Goal: Task Accomplishment & Management: Manage account settings

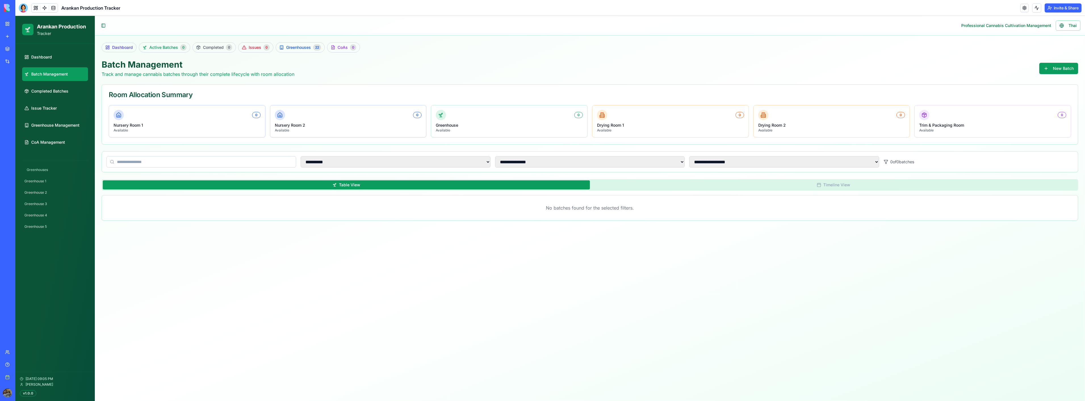
click at [544, 310] on main "**********" at bounding box center [590, 208] width 990 height 385
click at [57, 64] on link "Dashboard" at bounding box center [55, 57] width 66 height 14
select select "**"
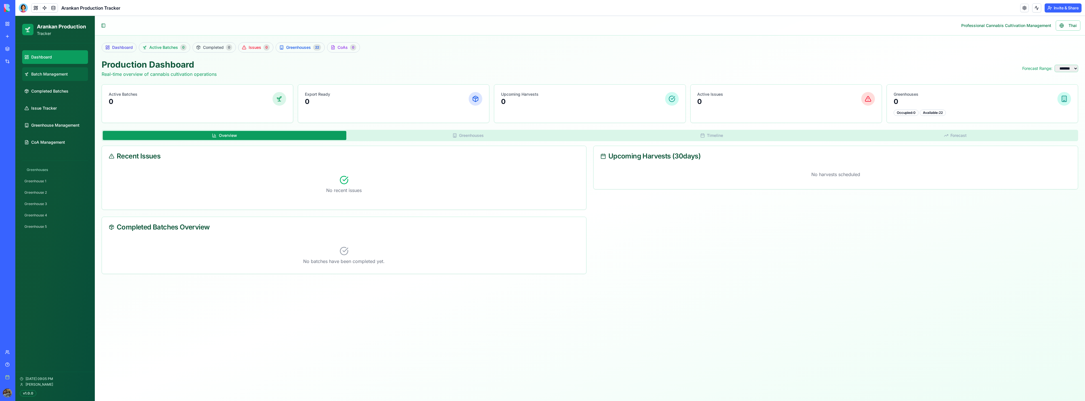
click at [58, 72] on span "Batch Management" at bounding box center [49, 74] width 37 height 6
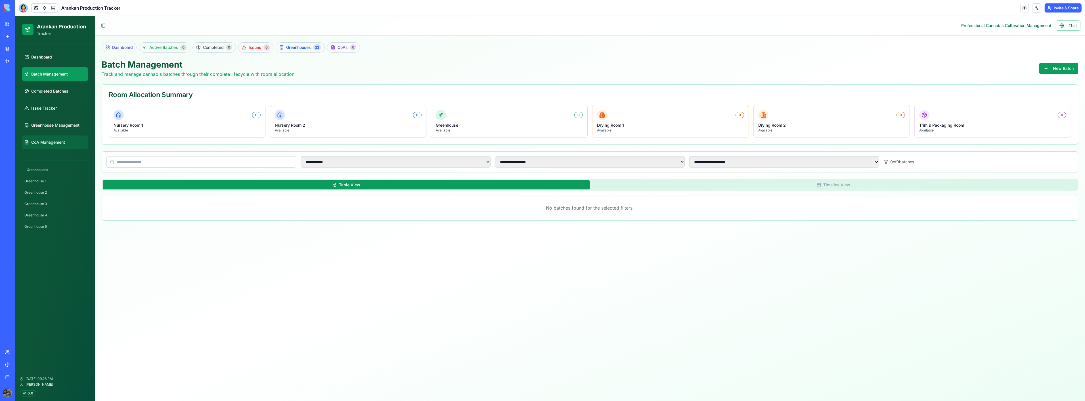
click at [51, 139] on link "CoA Management" at bounding box center [55, 142] width 66 height 14
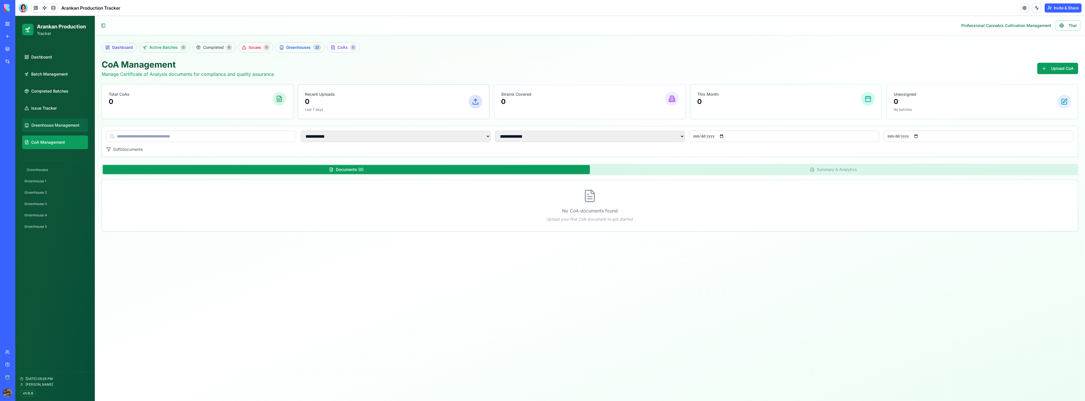
click at [57, 129] on link "Greenhouse Management" at bounding box center [55, 125] width 66 height 14
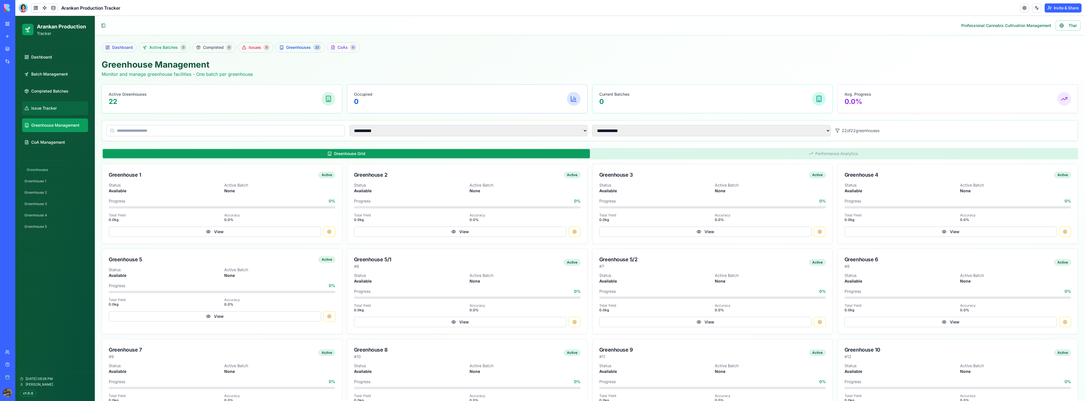
click at [58, 113] on link "Issue Tracker" at bounding box center [55, 108] width 66 height 14
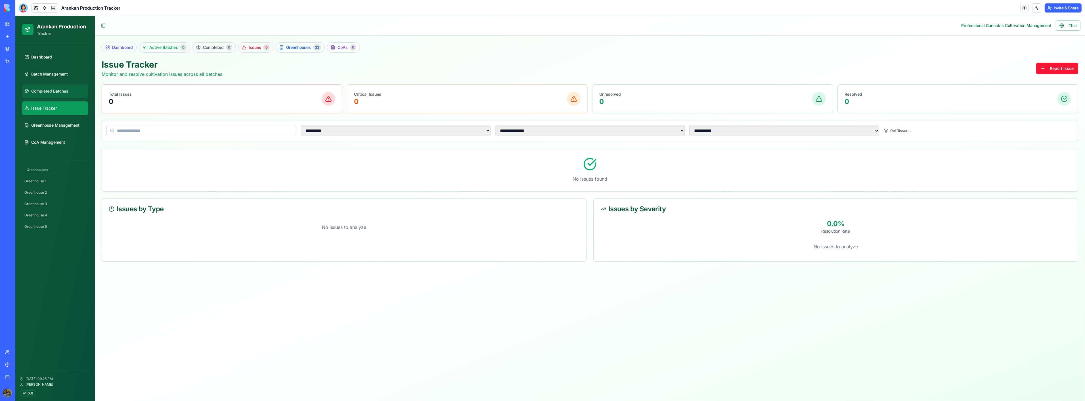
click at [61, 94] on link "Completed Batches" at bounding box center [55, 91] width 66 height 14
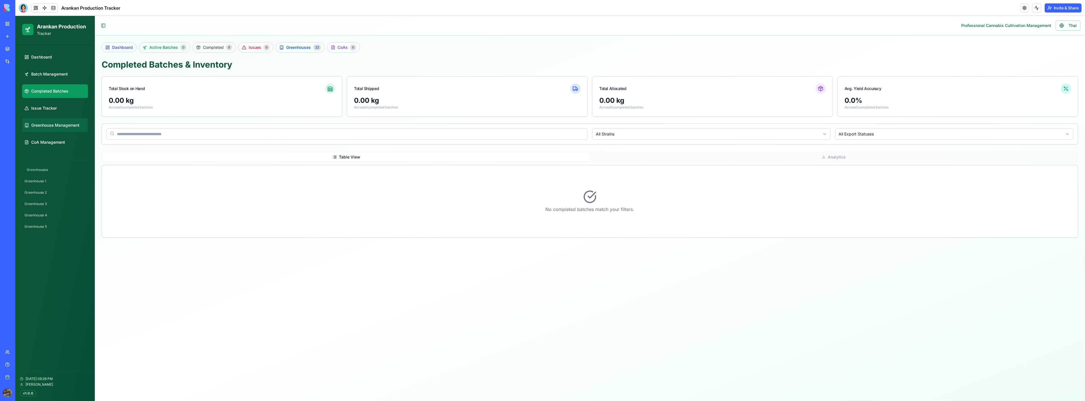
click at [69, 121] on link "Greenhouse Management" at bounding box center [55, 125] width 66 height 14
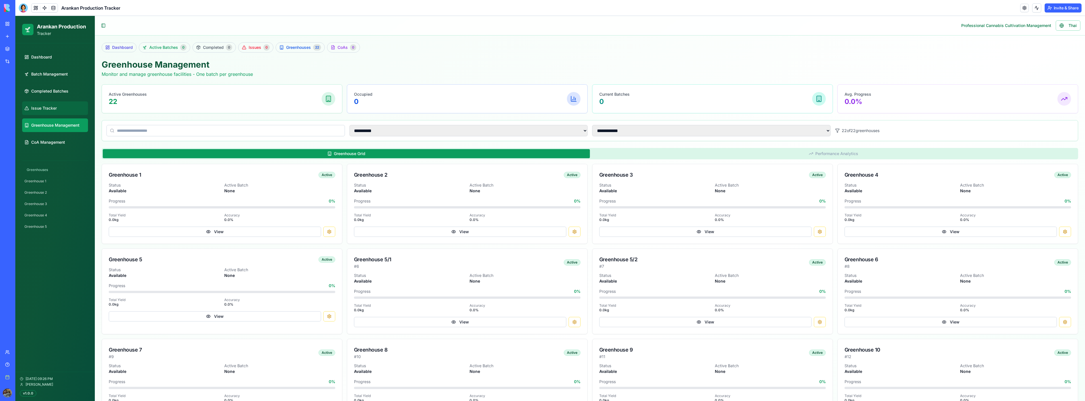
click at [71, 108] on link "Issue Tracker" at bounding box center [55, 108] width 66 height 14
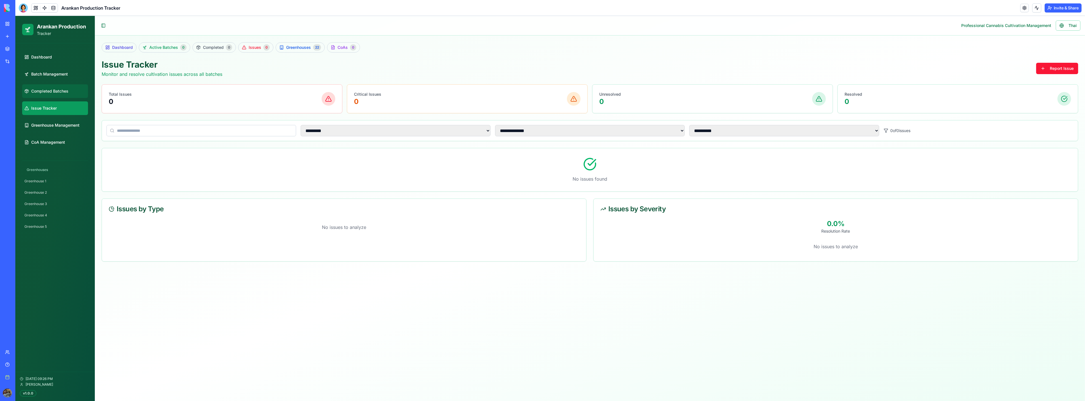
click at [68, 96] on link "Completed Batches" at bounding box center [55, 91] width 66 height 14
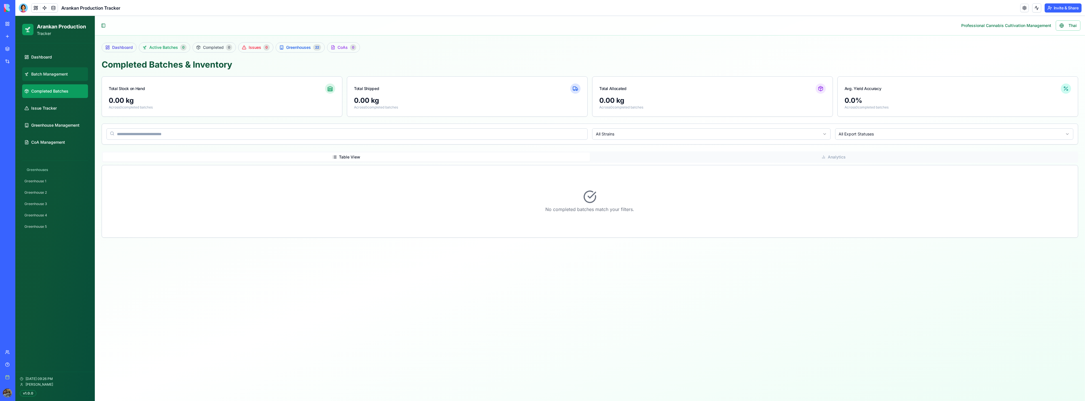
click at [71, 75] on link "Batch Management" at bounding box center [55, 74] width 66 height 14
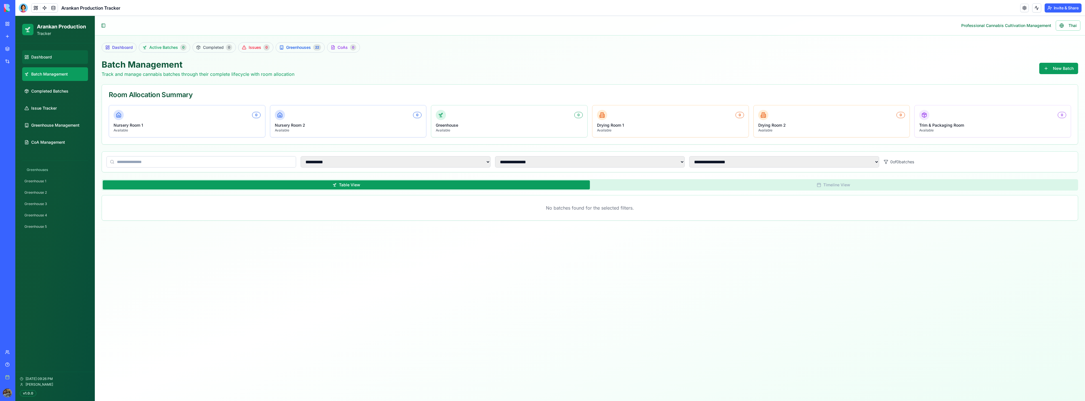
click at [67, 60] on link "Dashboard" at bounding box center [55, 57] width 66 height 14
select select "**"
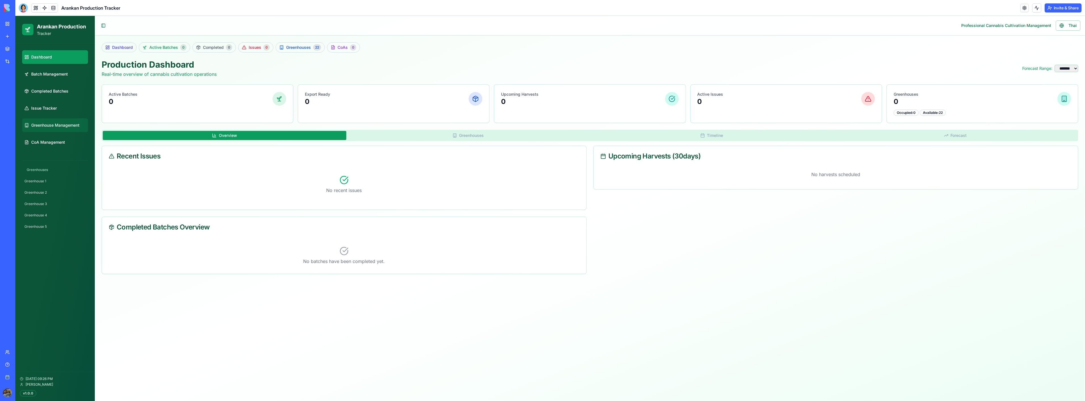
click at [64, 122] on span "Greenhouse Management" at bounding box center [55, 125] width 48 height 6
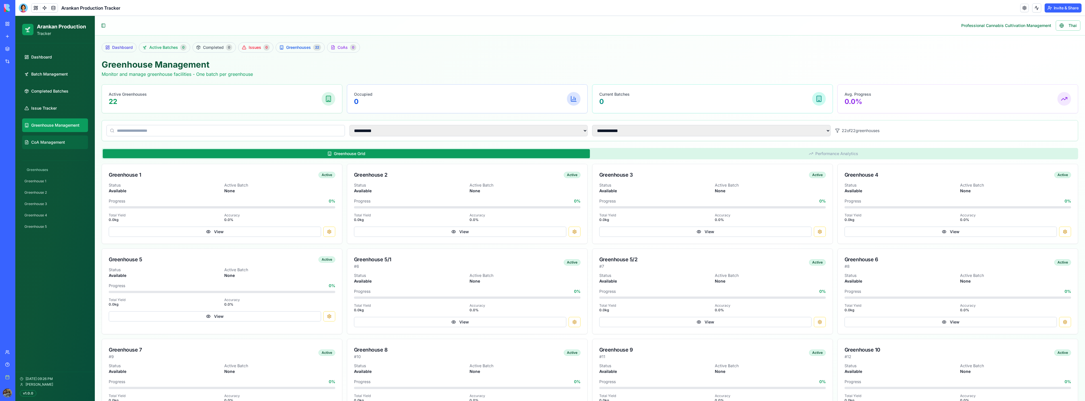
click at [61, 141] on span "CoA Management" at bounding box center [48, 142] width 34 height 6
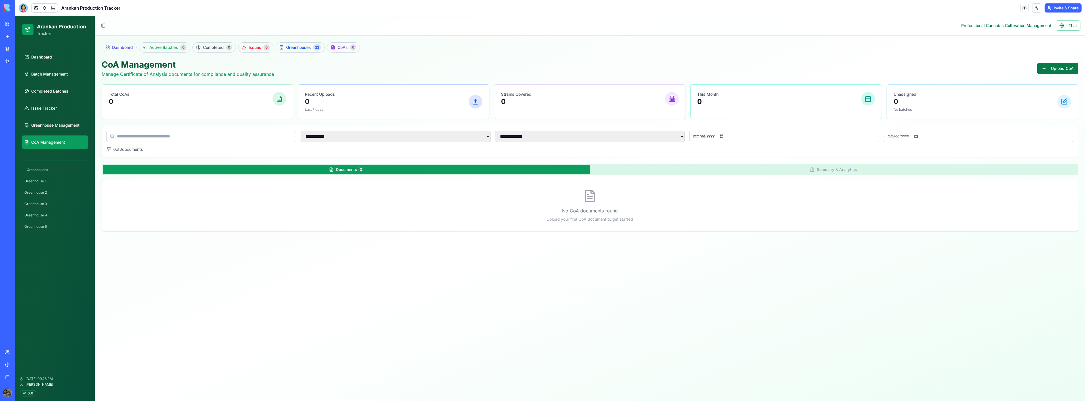
click at [1048, 69] on button "Upload CoA" at bounding box center [1058, 68] width 41 height 11
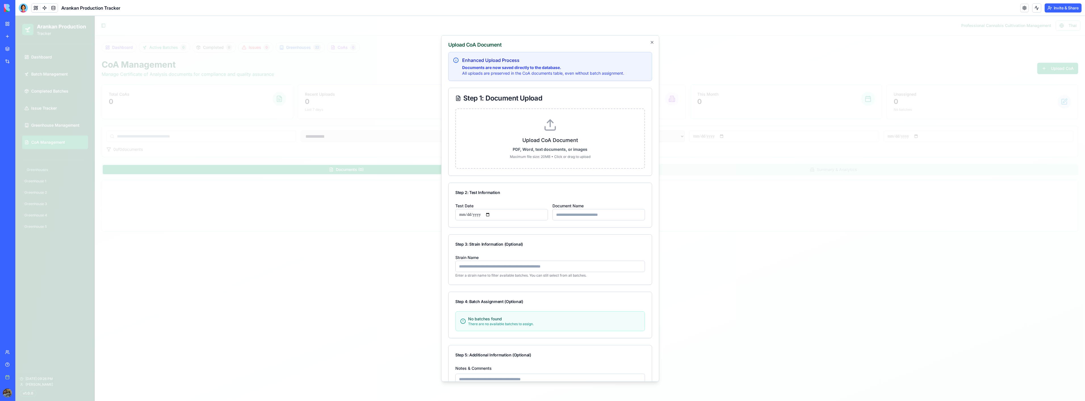
click at [537, 133] on label "Upload CoA Document PDF, Word, text documents, or images Maximum file size: 20M…" at bounding box center [550, 138] width 170 height 41
click at [15, 16] on input "Upload CoA Document PDF, Word, text documents, or images Maximum file size: 20M…" at bounding box center [15, 16] width 0 height 0
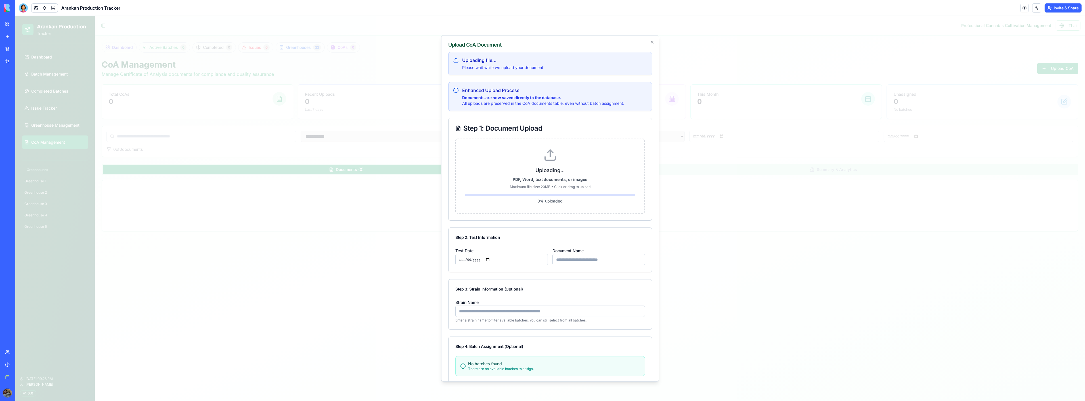
click at [589, 261] on input "Document Name" at bounding box center [599, 259] width 93 height 11
type input "**********"
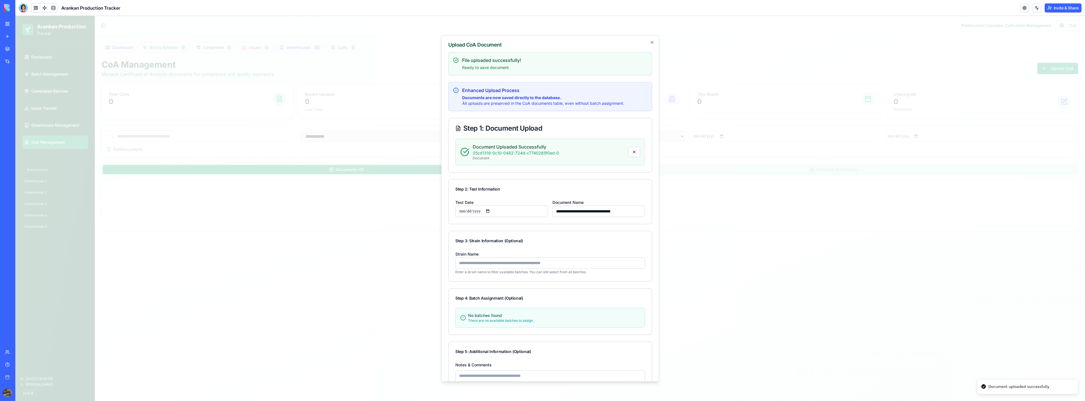
click at [575, 236] on div "Step 3: Strain Information (Optional)" at bounding box center [550, 240] width 203 height 19
click at [500, 263] on input "Strain Name" at bounding box center [550, 262] width 190 height 11
type input "*******"
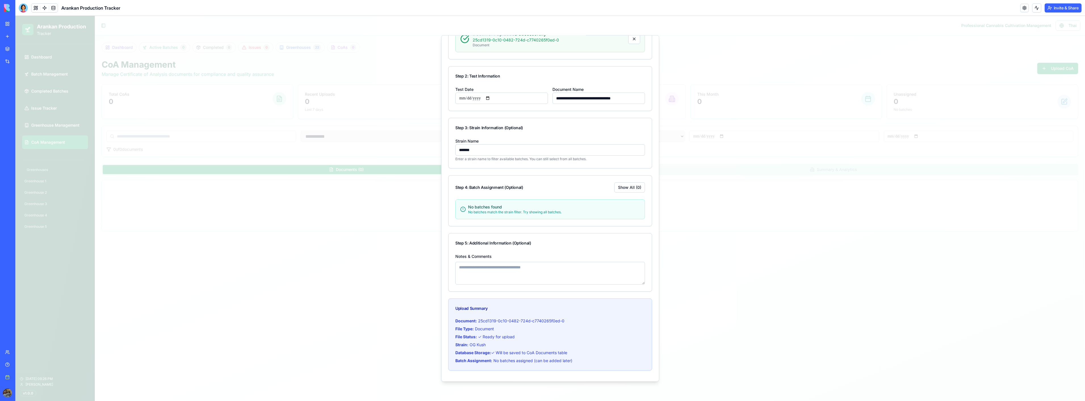
scroll to position [132, 0]
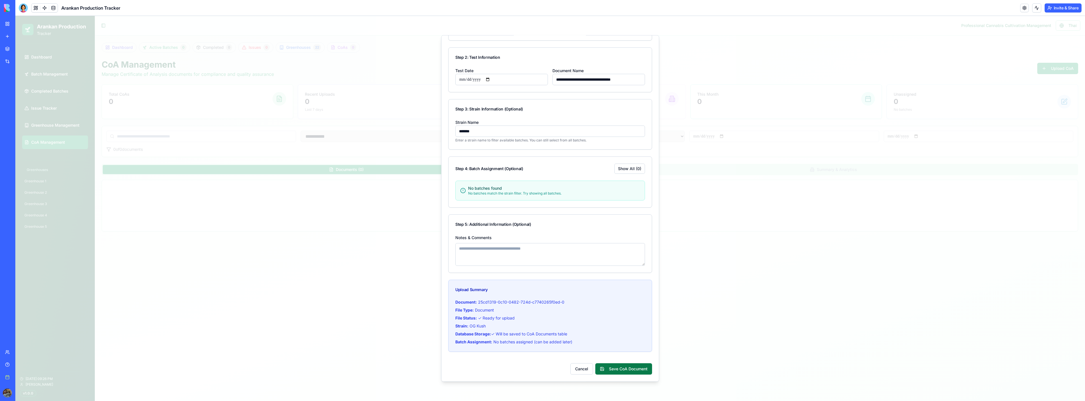
click at [627, 366] on button "Save CoA Document" at bounding box center [623, 368] width 57 height 11
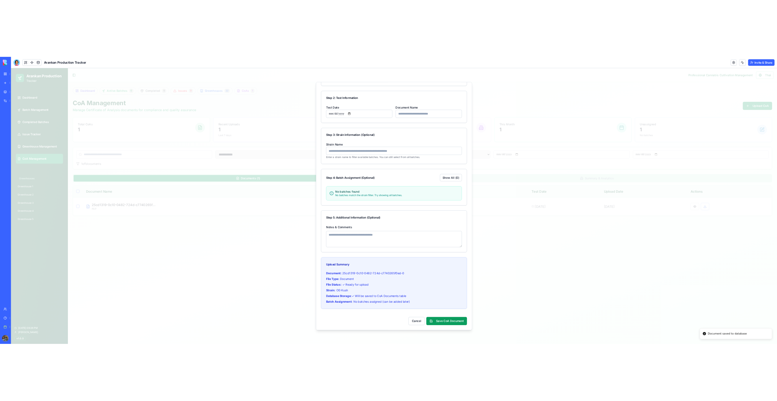
scroll to position [102, 0]
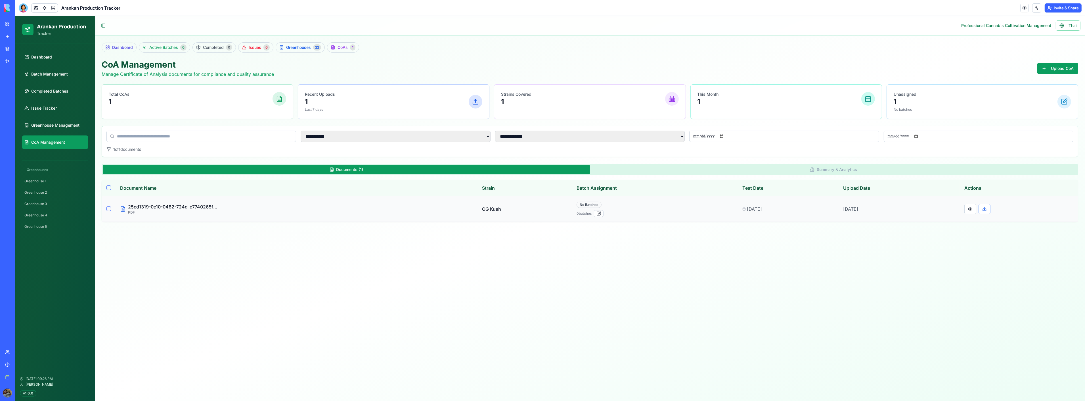
click at [113, 210] on td at bounding box center [109, 209] width 14 height 26
click at [110, 210] on button "Select document 25cd1319-0c10-0482-724d-c7740265f0ed-0" at bounding box center [108, 208] width 5 height 5
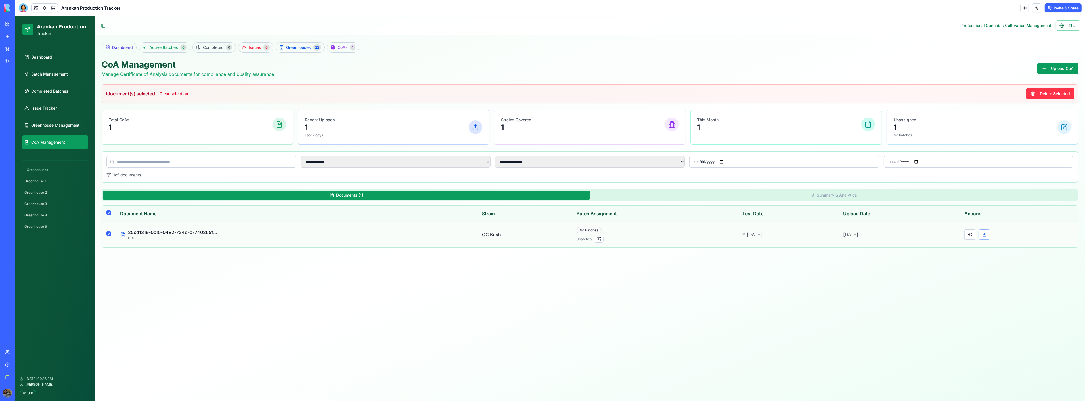
click at [103, 237] on td at bounding box center [109, 235] width 14 height 26
click at [106, 233] on td at bounding box center [109, 235] width 14 height 26
click at [108, 233] on button "Select document 25cd1319-0c10-0482-724d-c7740265f0ed-0" at bounding box center [108, 233] width 5 height 5
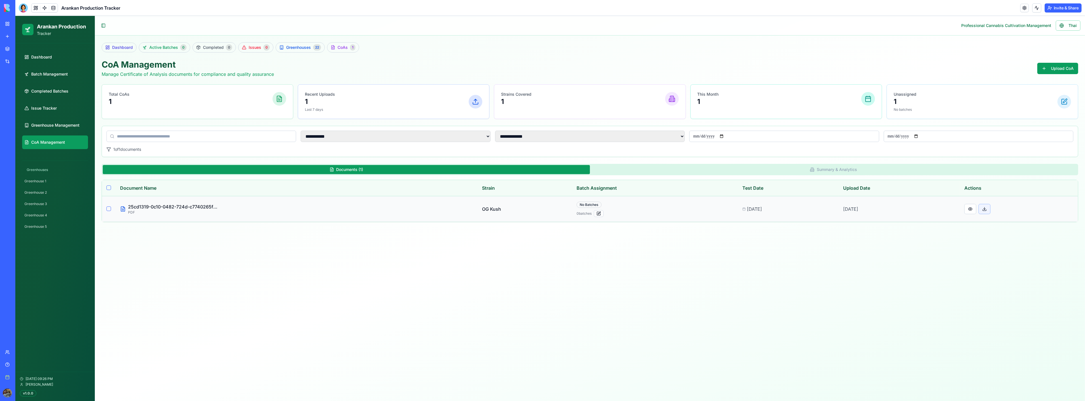
click at [991, 207] on button at bounding box center [985, 209] width 12 height 10
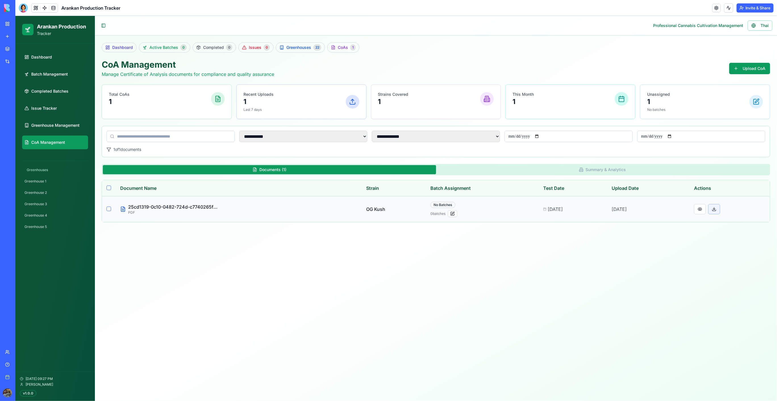
click at [714, 210] on button at bounding box center [714, 209] width 12 height 10
click at [705, 210] on button at bounding box center [699, 209] width 12 height 10
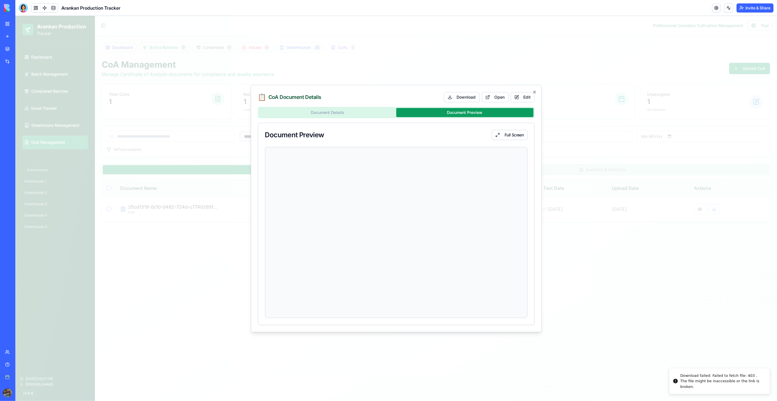
click at [450, 122] on div "Document Details Document Preview Document Preview Full Screen" at bounding box center [396, 215] width 277 height 218
click at [399, 37] on div at bounding box center [395, 208] width 761 height 385
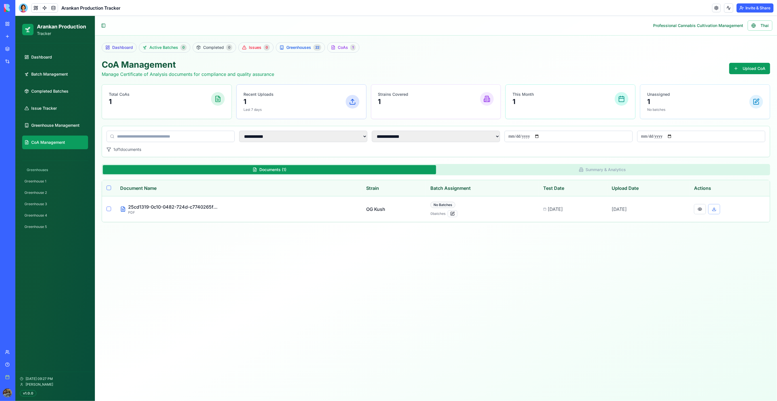
click at [528, 166] on button "Summary & Analytics" at bounding box center [602, 169] width 333 height 9
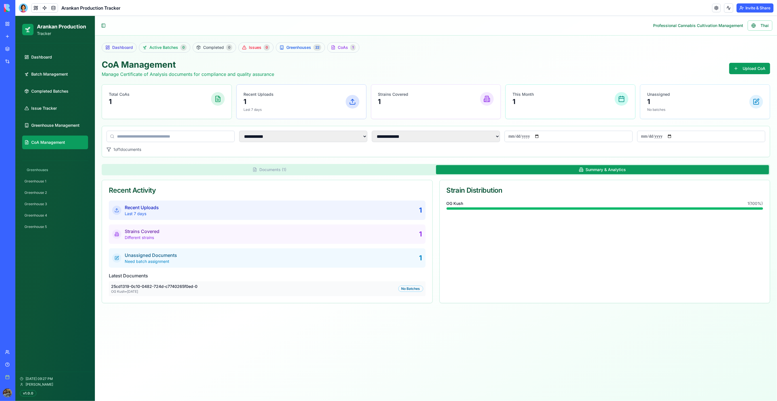
click at [369, 172] on button "Documents ( 1 )" at bounding box center [269, 169] width 333 height 9
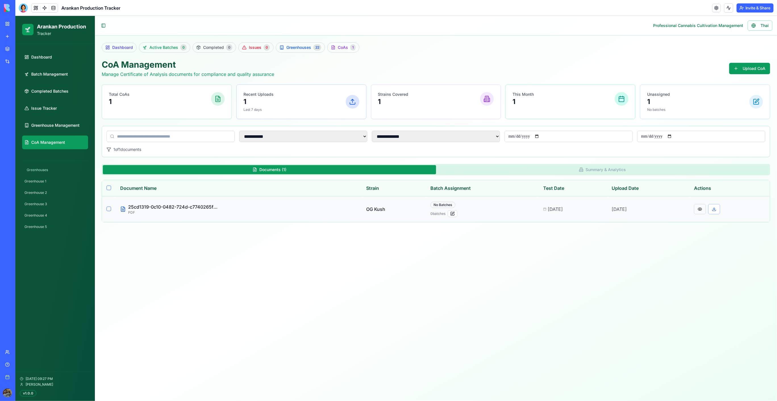
click at [705, 210] on button at bounding box center [699, 209] width 12 height 10
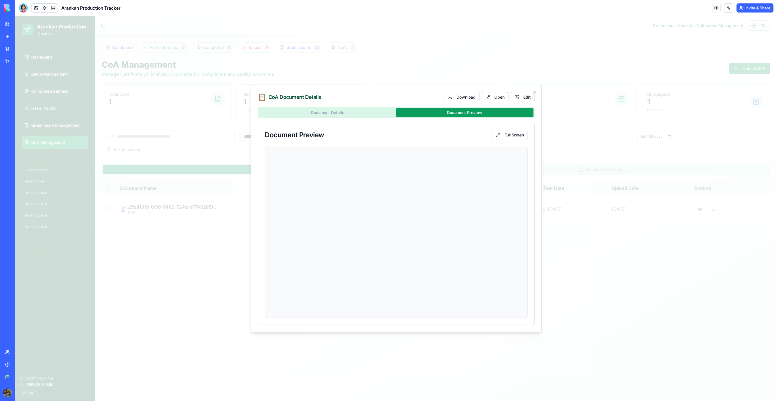
click at [450, 121] on div "Document Details Document Preview Document Preview Full Screen" at bounding box center [396, 215] width 277 height 218
click at [731, 235] on div at bounding box center [395, 208] width 761 height 385
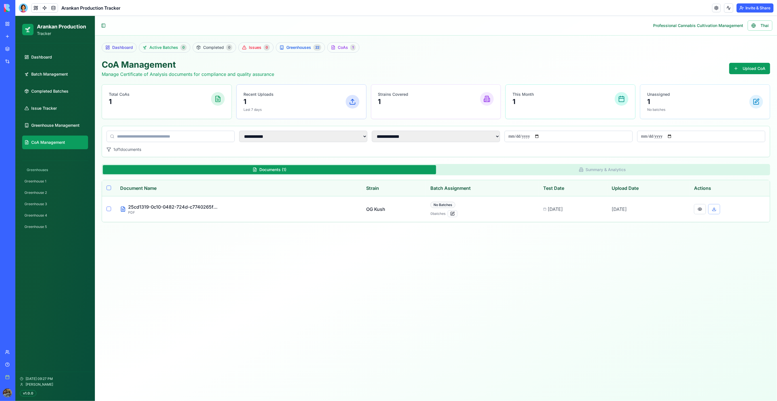
click at [21, 5] on div at bounding box center [23, 7] width 9 height 9
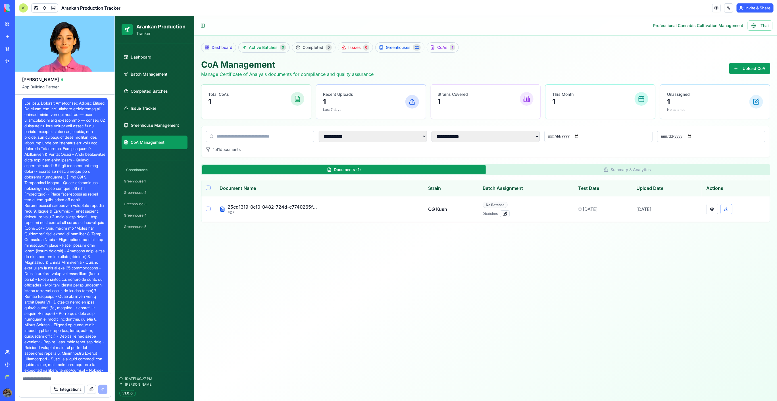
scroll to position [22862, 0]
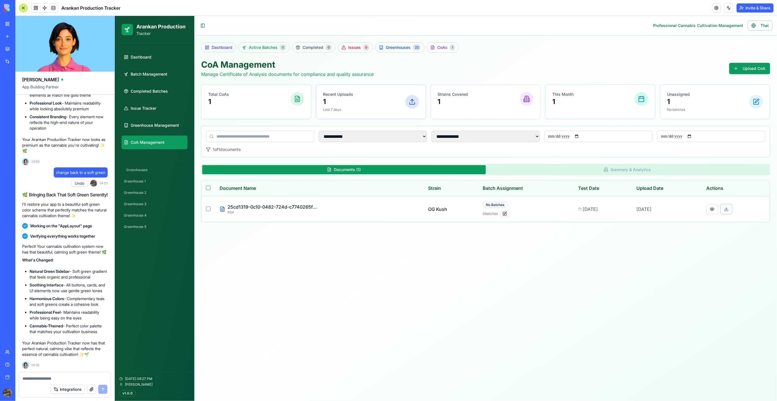
click at [55, 377] on textarea at bounding box center [64, 378] width 85 height 6
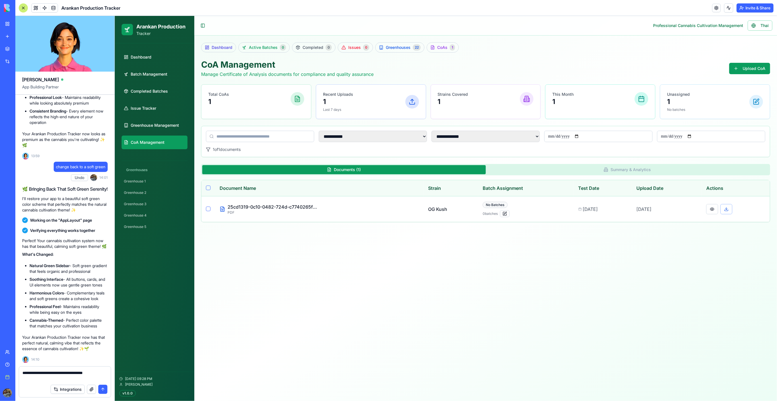
type textarea "**********"
click at [104, 387] on button "submit" at bounding box center [102, 388] width 9 height 9
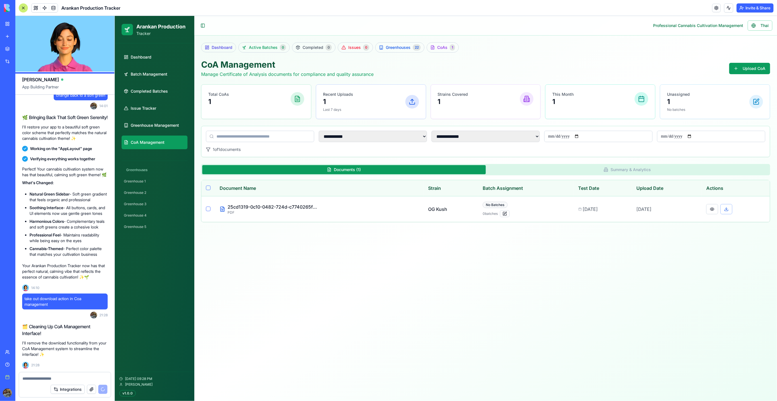
scroll to position [22965, 0]
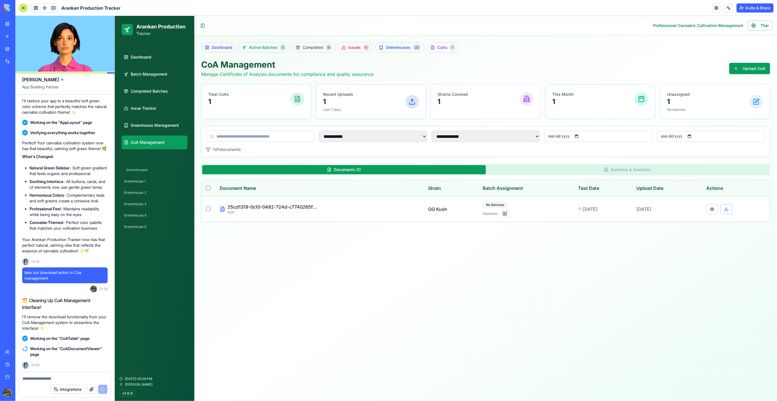
click at [577, 263] on main "**********" at bounding box center [485, 208] width 582 height 385
drag, startPoint x: 632, startPoint y: 260, endPoint x: 564, endPoint y: 291, distance: 74.6
click at [564, 291] on main "**********" at bounding box center [485, 208] width 582 height 385
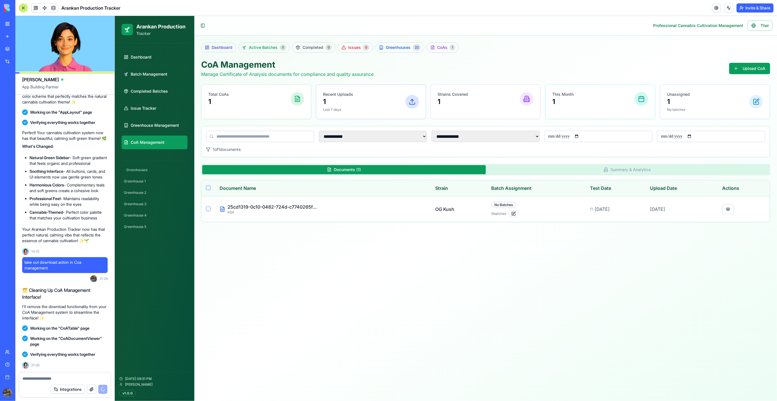
scroll to position [23135, 0]
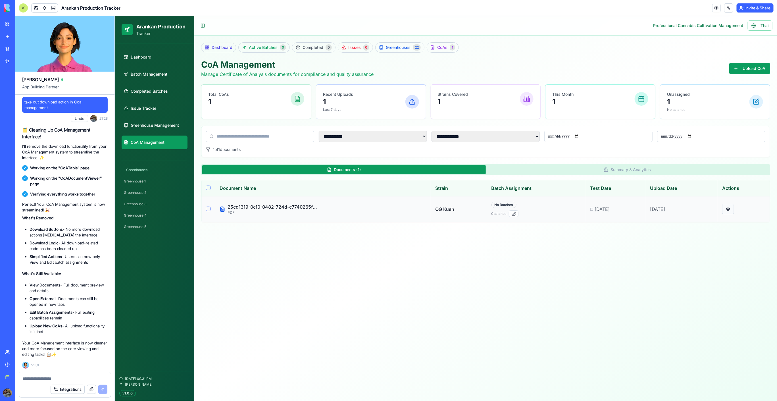
click at [731, 209] on button at bounding box center [728, 209] width 12 height 10
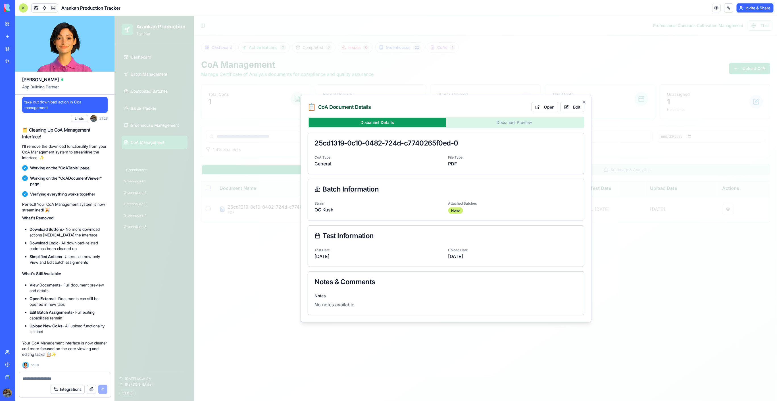
click at [501, 119] on div "Document Details Document Preview 25cd1319-0c10-0482-724d-c7740265f0ed-0 CoA Ty…" at bounding box center [445, 215] width 277 height 198
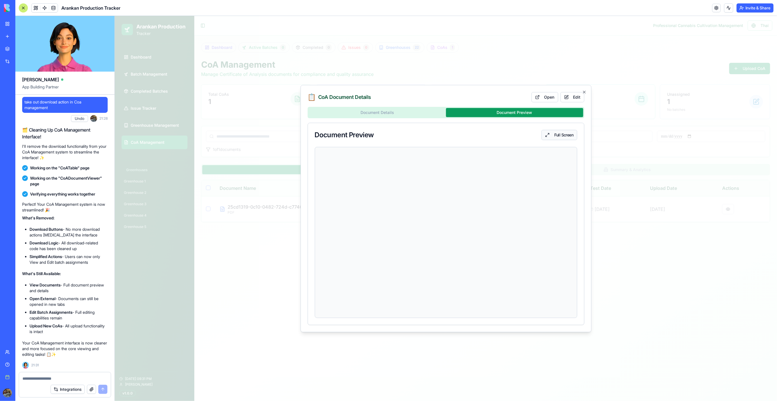
click at [565, 134] on link "Full Screen" at bounding box center [558, 134] width 35 height 10
click at [585, 91] on icon "button" at bounding box center [584, 91] width 5 height 5
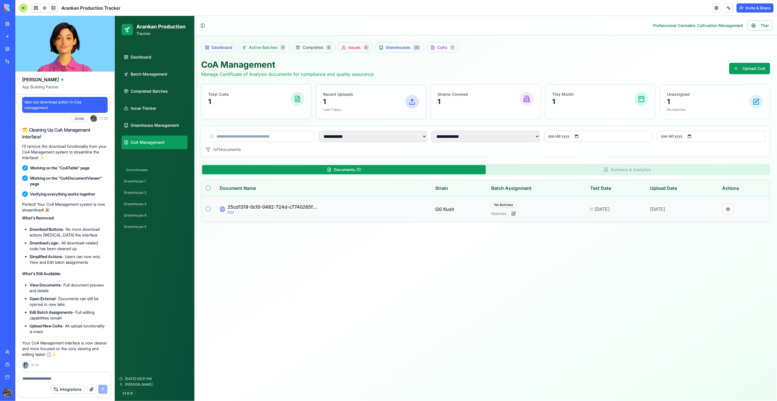
click at [209, 210] on button "Select document 25cd1319-0c10-0482-724d-c7740265f0ed-0" at bounding box center [208, 208] width 5 height 5
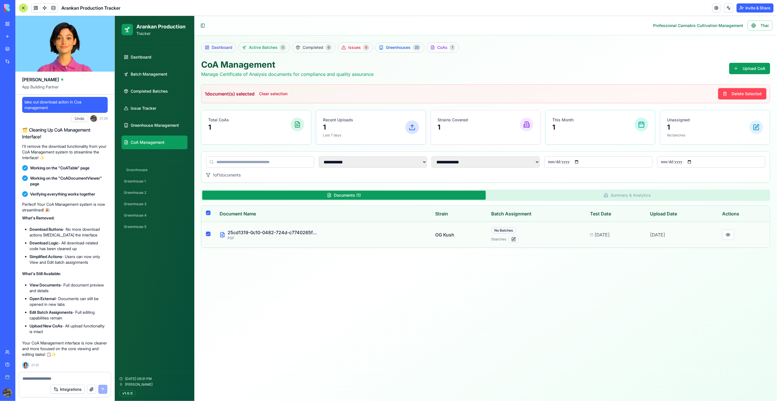
click at [753, 93] on button "Delete Selected" at bounding box center [742, 93] width 48 height 11
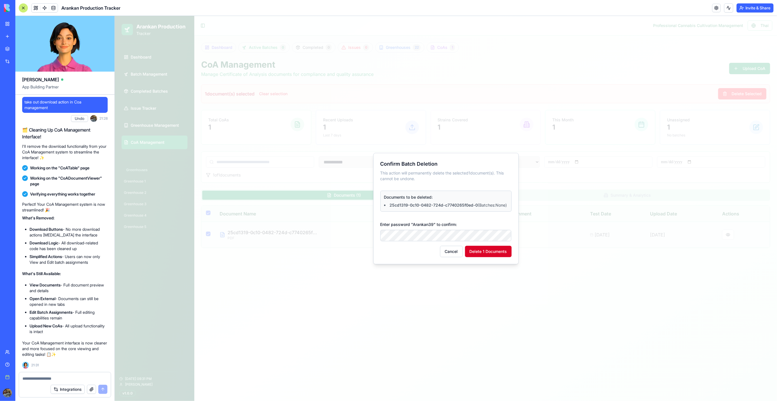
click at [488, 254] on button "Delete 1 Documents" at bounding box center [488, 250] width 47 height 11
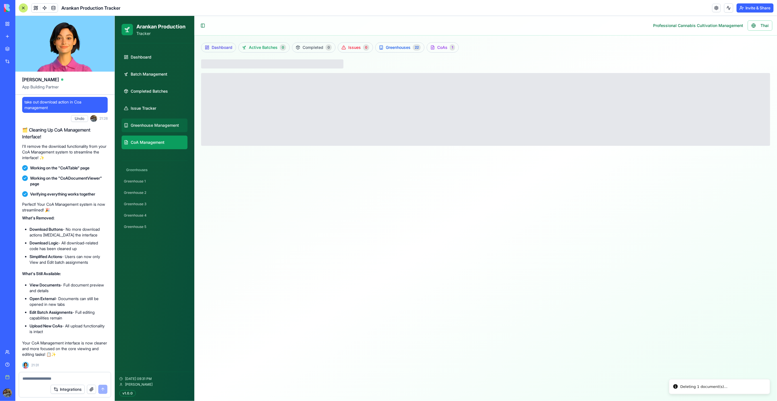
click at [173, 124] on span "Greenhouse Management" at bounding box center [154, 125] width 48 height 6
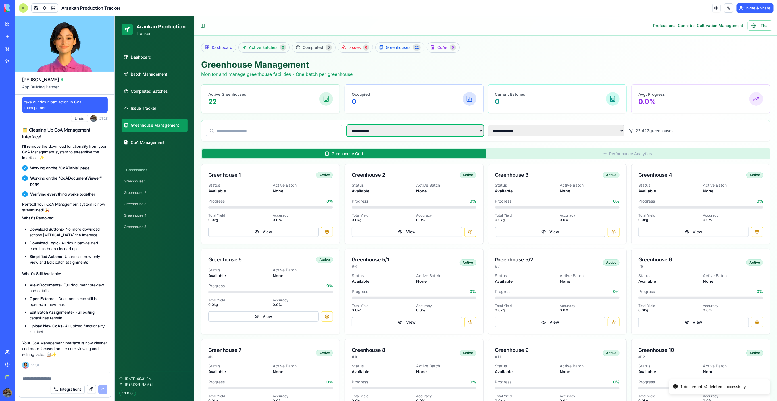
click at [402, 129] on select "**********" at bounding box center [414, 130] width 136 height 11
click at [346, 125] on select "**********" at bounding box center [414, 130] width 136 height 11
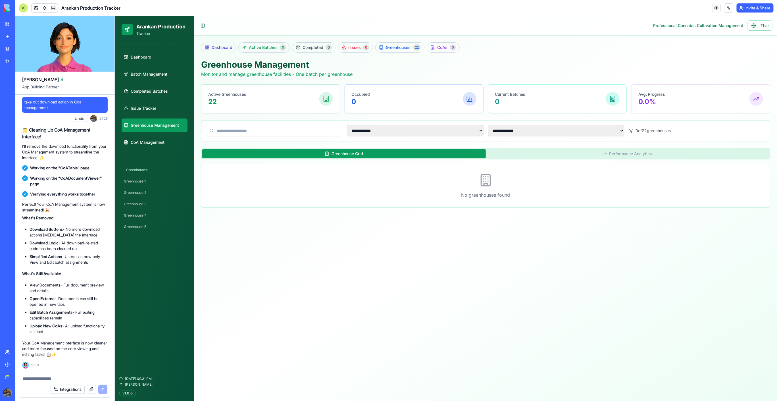
click at [337, 136] on div "**********" at bounding box center [485, 130] width 568 height 20
click at [311, 133] on input at bounding box center [274, 130] width 136 height 11
click at [260, 103] on div "Active Greenhouses 22" at bounding box center [270, 98] width 125 height 15
click at [387, 97] on div "Occupied 0" at bounding box center [413, 98] width 125 height 15
click at [369, 127] on select "**********" at bounding box center [414, 130] width 136 height 11
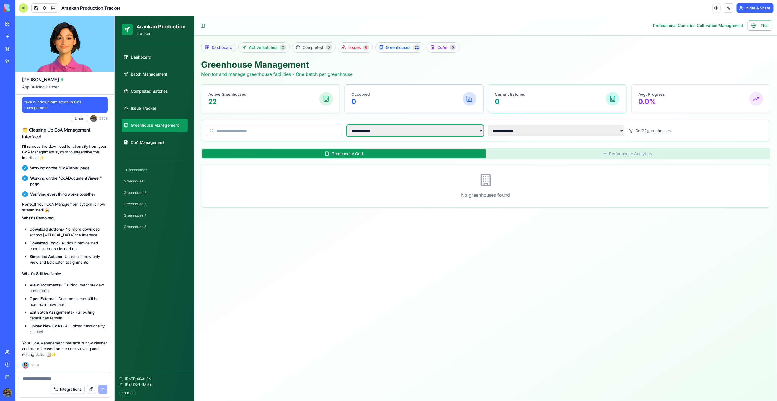
select select "***"
click at [346, 125] on select "**********" at bounding box center [414, 130] width 136 height 11
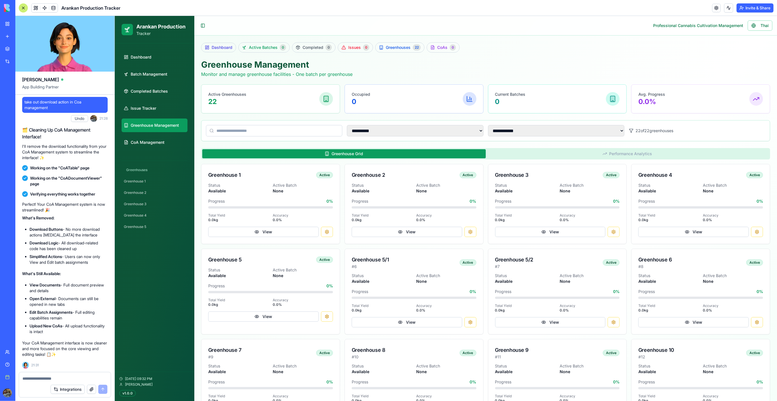
click at [629, 150] on button "Performance Analytics" at bounding box center [626, 153] width 283 height 9
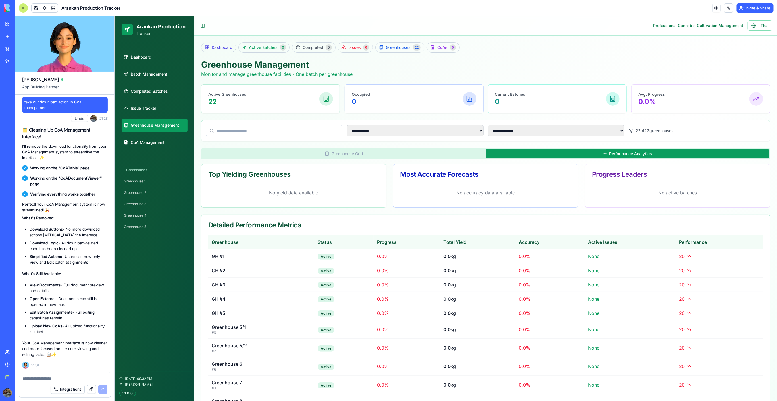
click at [375, 157] on button "Greenhouse Grid" at bounding box center [343, 153] width 283 height 9
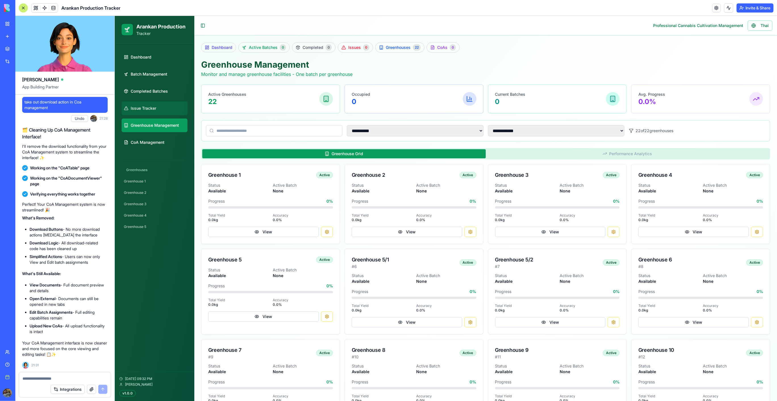
click at [150, 106] on span "Issue Tracker" at bounding box center [143, 108] width 26 height 6
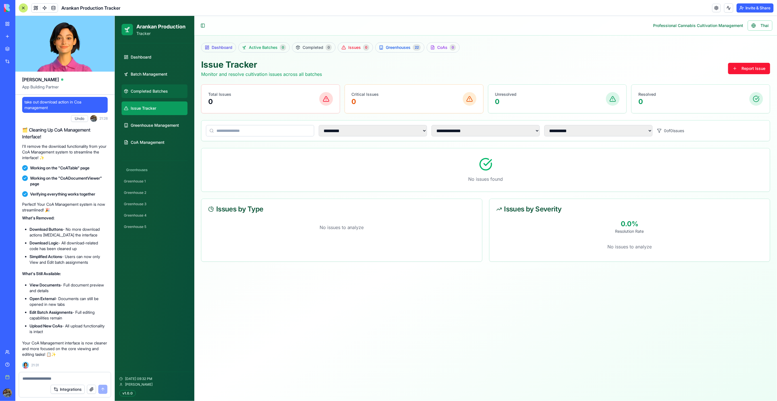
click at [158, 94] on link "Completed Batches" at bounding box center [154, 91] width 66 height 14
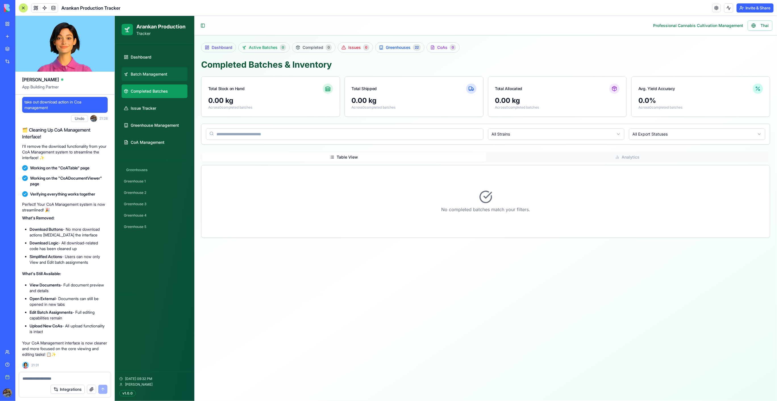
click at [165, 78] on link "Batch Management" at bounding box center [154, 74] width 66 height 14
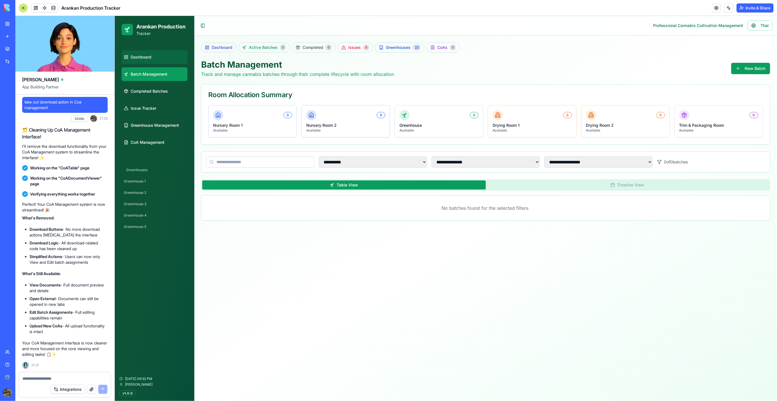
click at [173, 57] on link "Dashboard" at bounding box center [154, 57] width 66 height 14
select select "**"
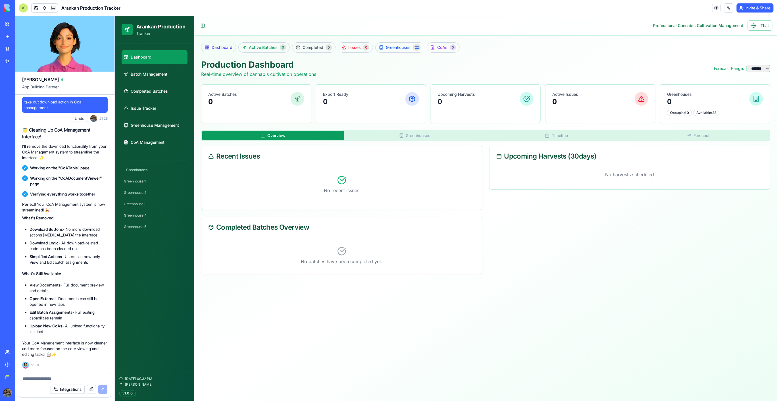
drag, startPoint x: 24, startPoint y: 8, endPoint x: 39, endPoint y: 2, distance: 15.4
click at [28, 7] on div at bounding box center [23, 7] width 9 height 9
click at [41, 4] on header "Arankan Production Tracker Invite & Share" at bounding box center [395, 8] width 761 height 16
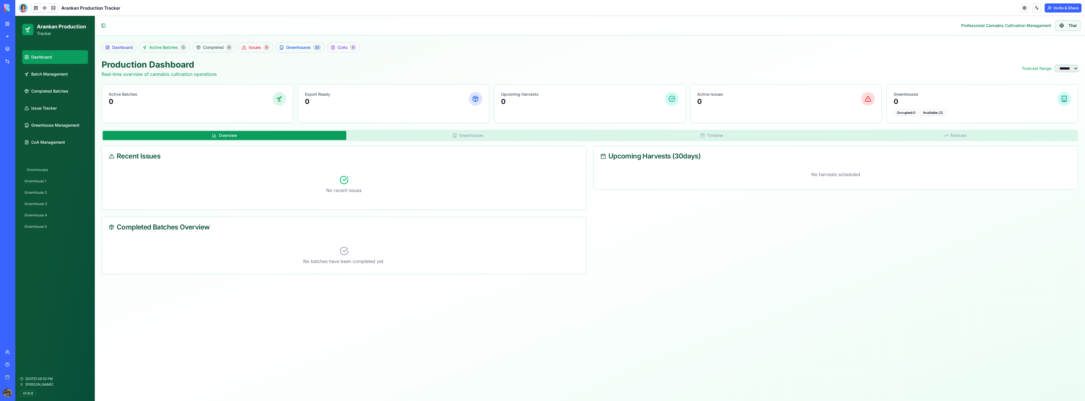
click at [1072, 24] on span "Thai" at bounding box center [1073, 26] width 8 height 6
click at [1077, 9] on button "Invite & Share" at bounding box center [1063, 7] width 37 height 9
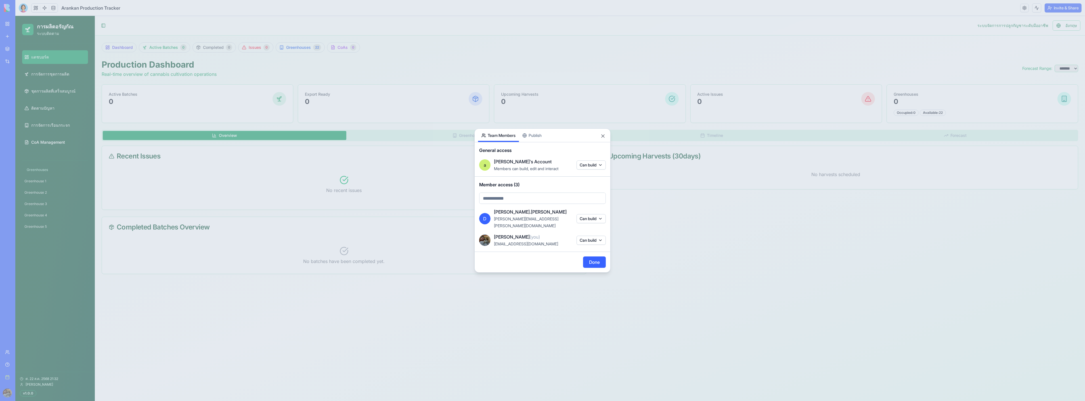
click at [633, 65] on div at bounding box center [542, 200] width 1085 height 401
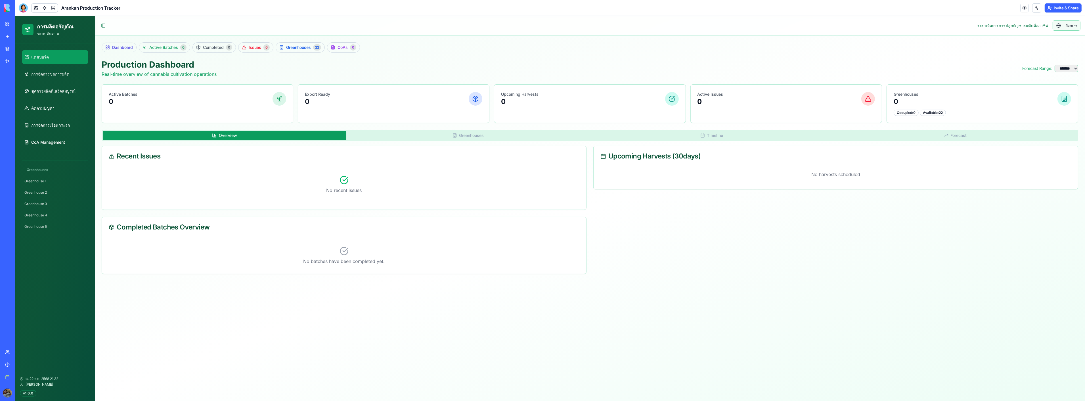
click at [1066, 28] on span "อังกฤษ" at bounding box center [1071, 26] width 11 height 6
click at [64, 76] on span "Batch Management" at bounding box center [49, 74] width 37 height 6
